Goal: Task Accomplishment & Management: Manage account settings

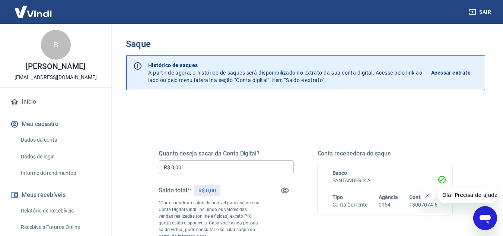
scroll to position [139, 0]
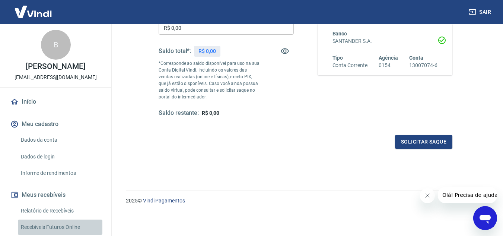
click at [66, 232] on link "Recebíveis Futuros Online" at bounding box center [60, 226] width 84 height 15
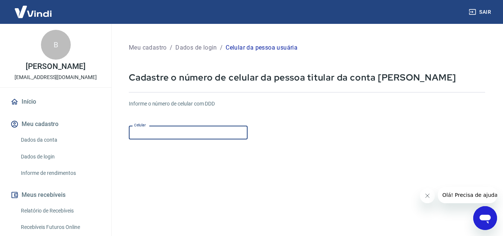
click at [154, 136] on input "Celular" at bounding box center [188, 132] width 119 height 14
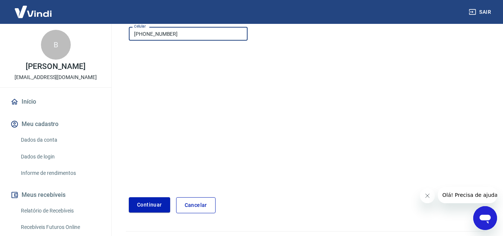
scroll to position [117, 0]
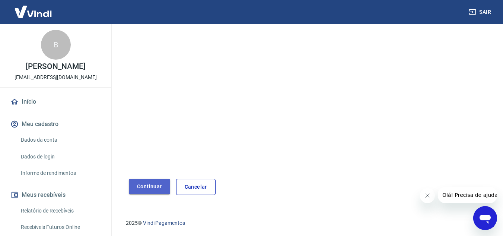
click at [151, 184] on button "Continuar" at bounding box center [149, 186] width 41 height 15
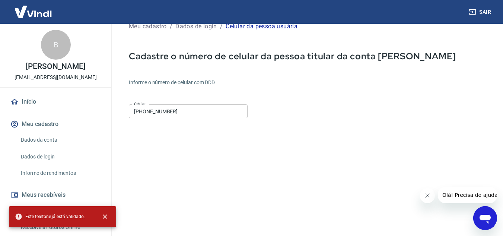
scroll to position [0, 0]
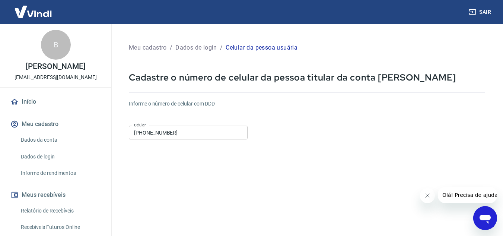
click at [197, 136] on input "(11) 98884-3830" at bounding box center [188, 132] width 119 height 14
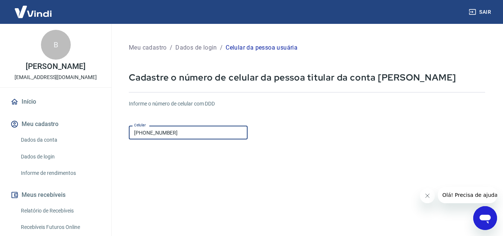
click at [197, 136] on input "(11) 98884-3830" at bounding box center [188, 132] width 119 height 14
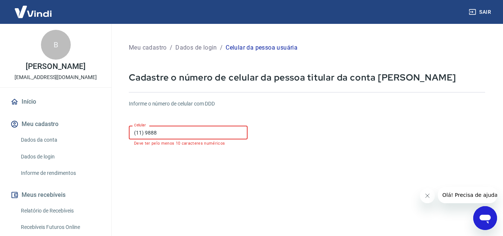
type input "(11) 988"
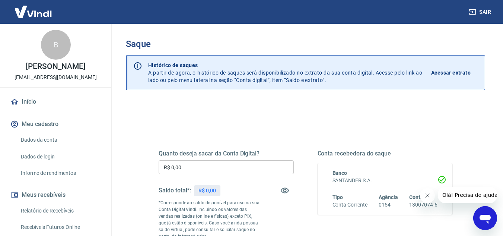
scroll to position [161, 0]
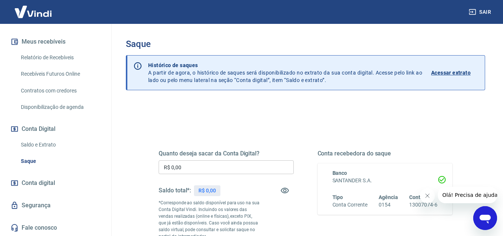
click at [47, 145] on link "Saldo e Extrato" at bounding box center [60, 144] width 84 height 15
